Goal: Transaction & Acquisition: Obtain resource

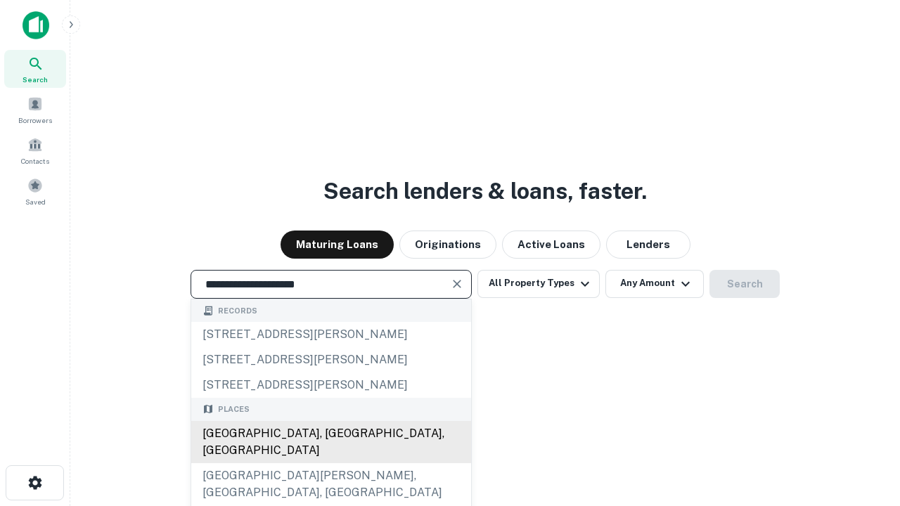
click at [331, 463] on div "Santa Monica, CA, USA" at bounding box center [331, 442] width 280 height 42
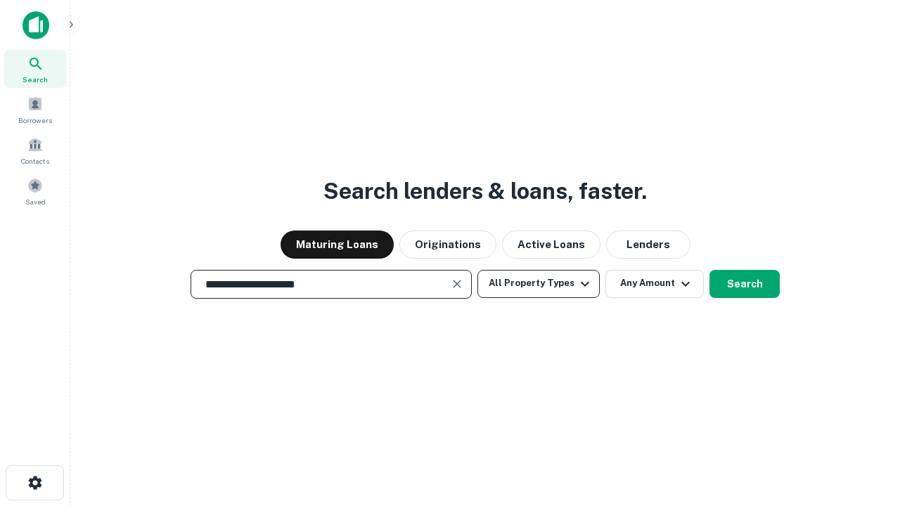
type input "**********"
click at [539, 283] on button "All Property Types" at bounding box center [539, 284] width 122 height 28
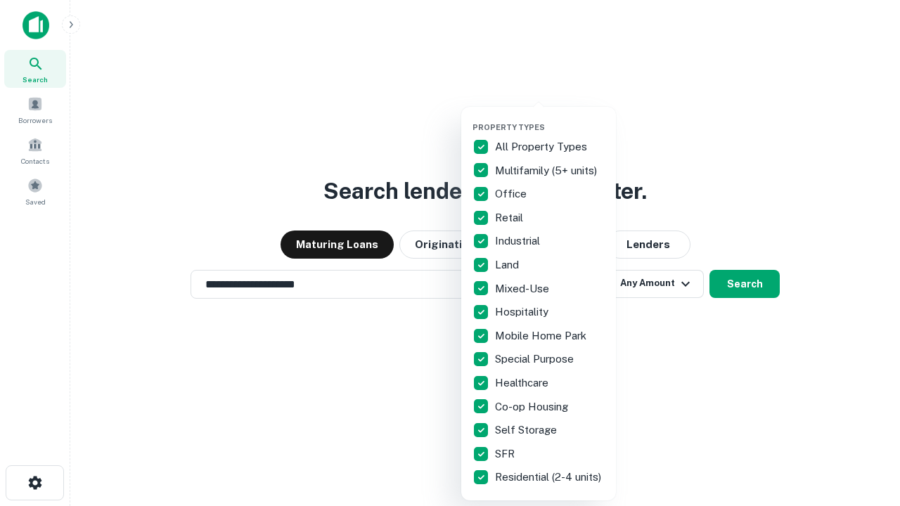
click at [550, 118] on button "button" at bounding box center [550, 118] width 155 height 1
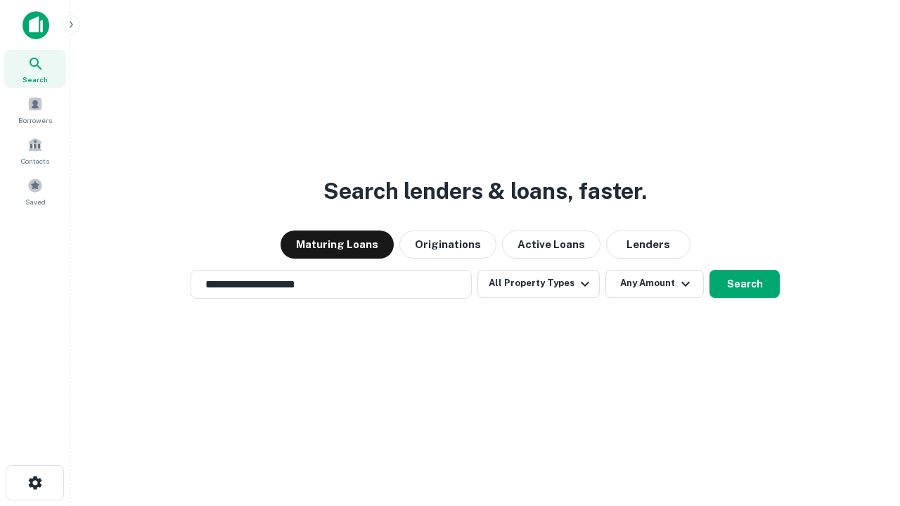
scroll to position [22, 0]
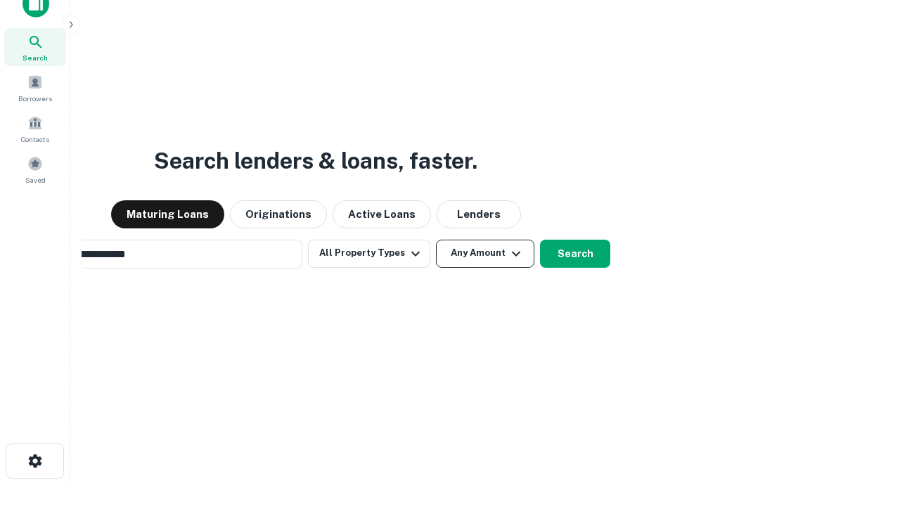
click at [436, 240] on button "Any Amount" at bounding box center [485, 254] width 98 height 28
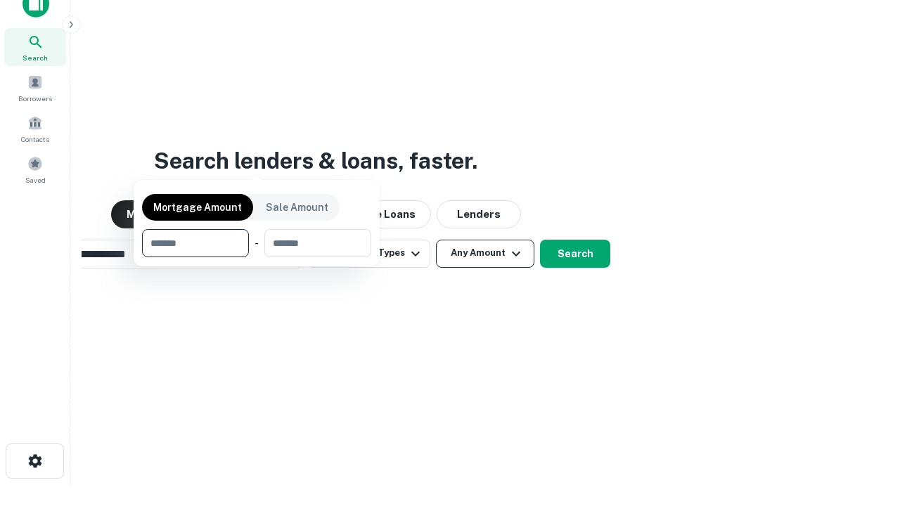
scroll to position [23, 0]
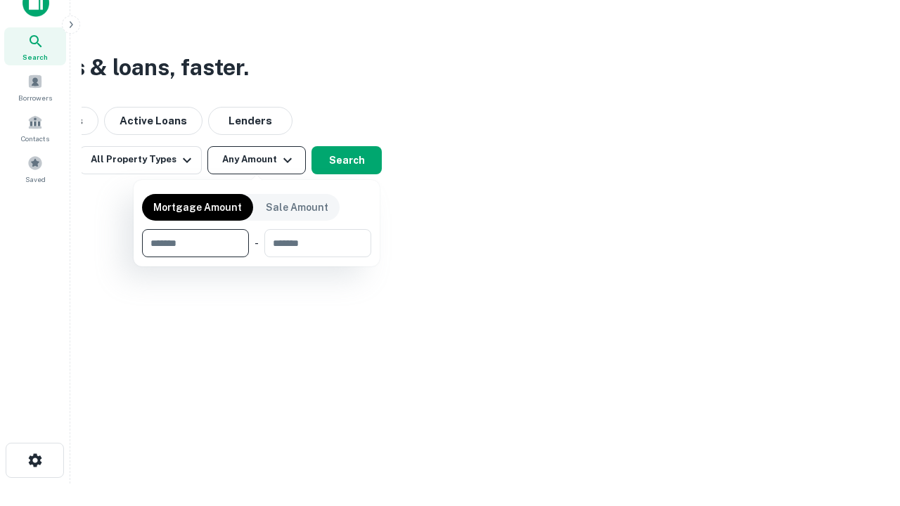
type input "*******"
click at [257, 257] on button "button" at bounding box center [256, 257] width 229 height 1
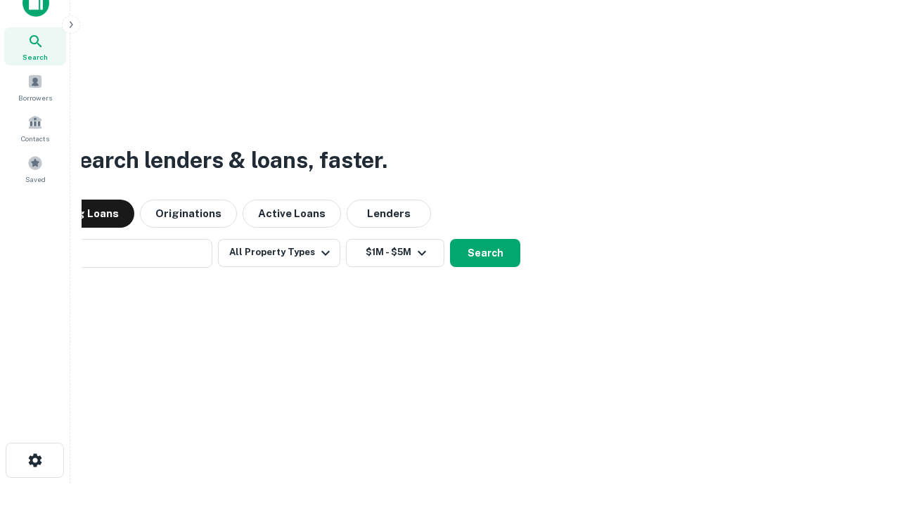
scroll to position [22, 0]
click at [450, 240] on button "Search" at bounding box center [485, 254] width 70 height 28
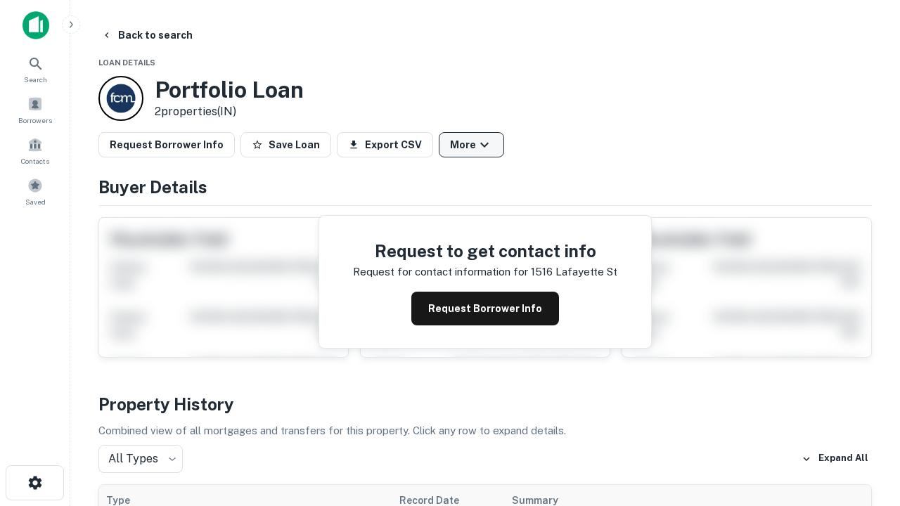
click at [471, 145] on button "More" at bounding box center [471, 144] width 65 height 25
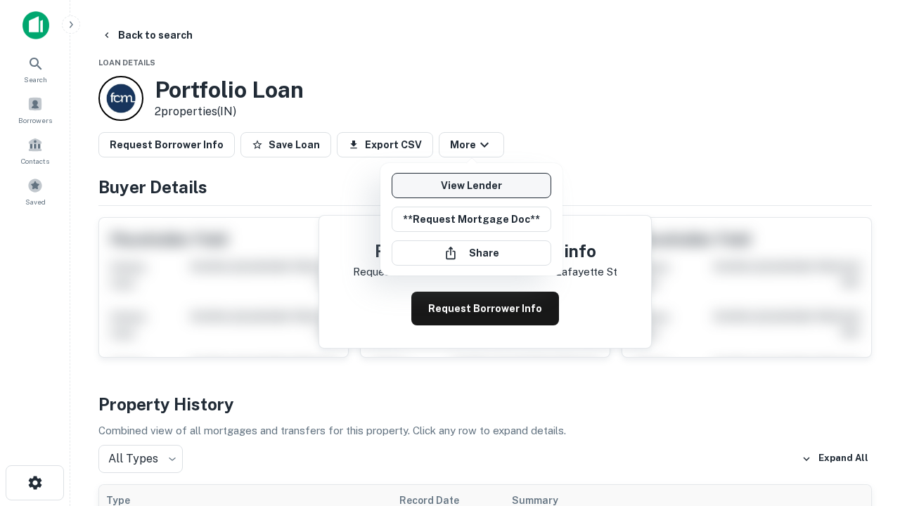
click at [471, 186] on link "View Lender" at bounding box center [472, 185] width 160 height 25
